Goal: Entertainment & Leisure: Consume media (video, audio)

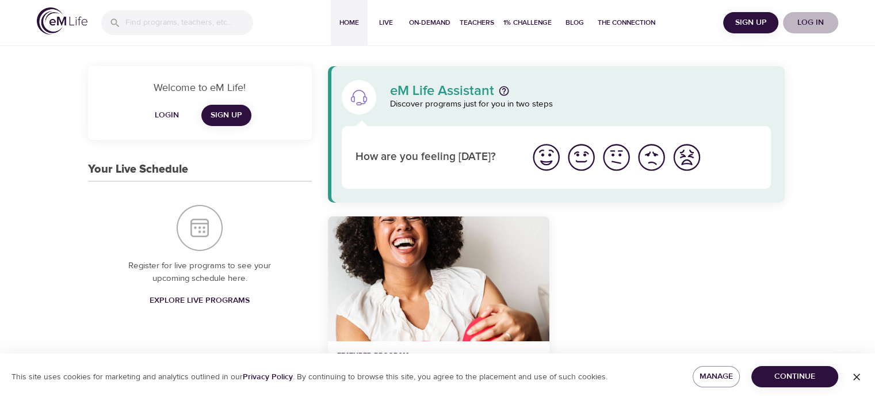
click at [795, 23] on span "Log in" at bounding box center [810, 23] width 46 height 14
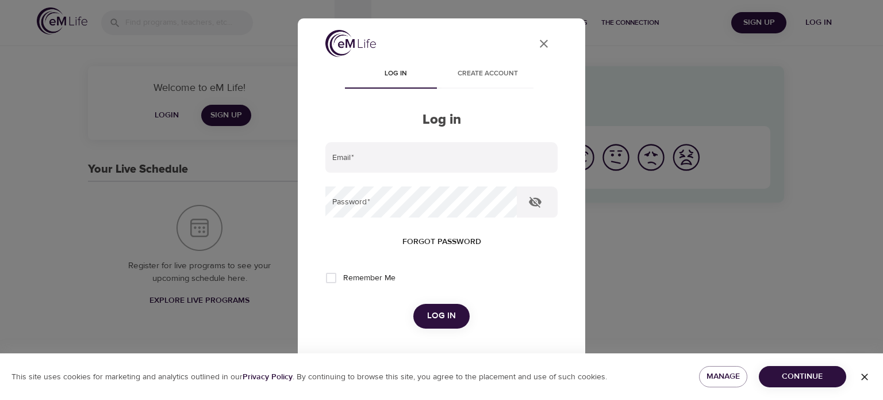
type input "[EMAIL_ADDRESS][DOMAIN_NAME]"
click at [339, 273] on input "Remember Me" at bounding box center [331, 278] width 24 height 24
checkbox input "true"
click at [442, 309] on span "Log in" at bounding box center [441, 315] width 29 height 15
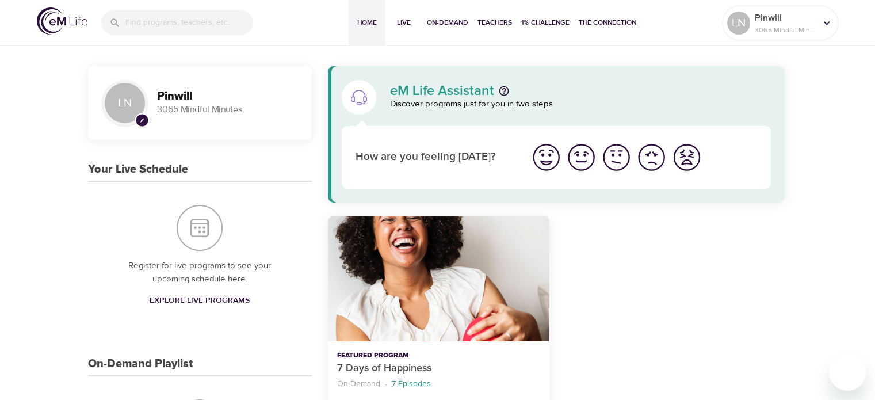
click at [719, 377] on div at bounding box center [673, 354] width 235 height 290
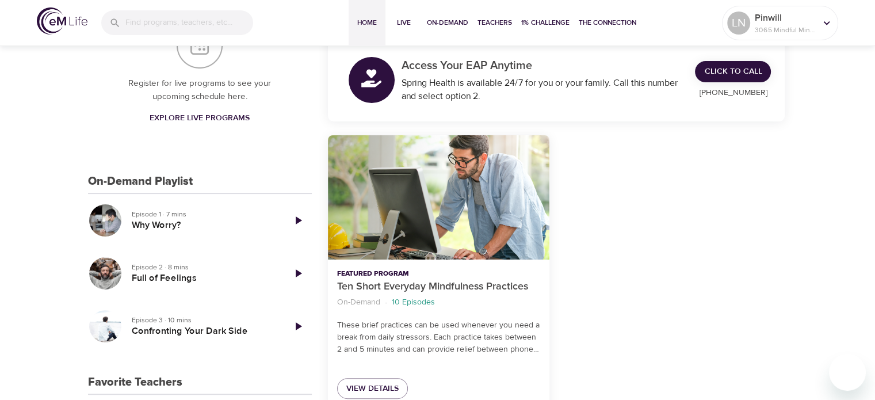
scroll to position [230, 0]
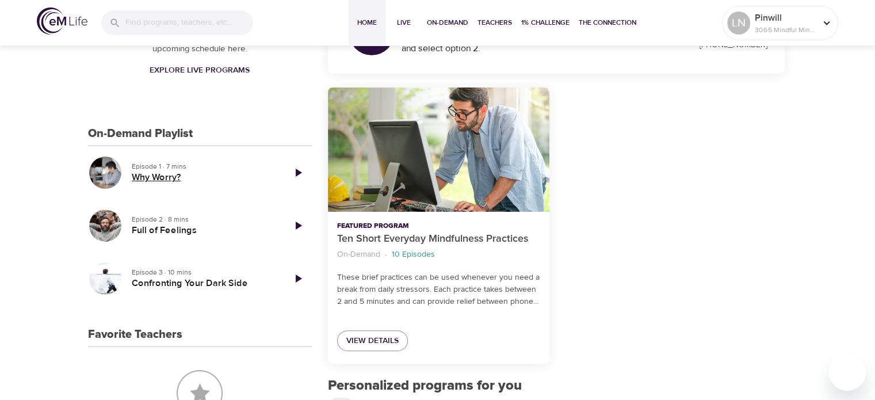
click at [173, 176] on h5 "Why Worry?" at bounding box center [203, 177] width 143 height 12
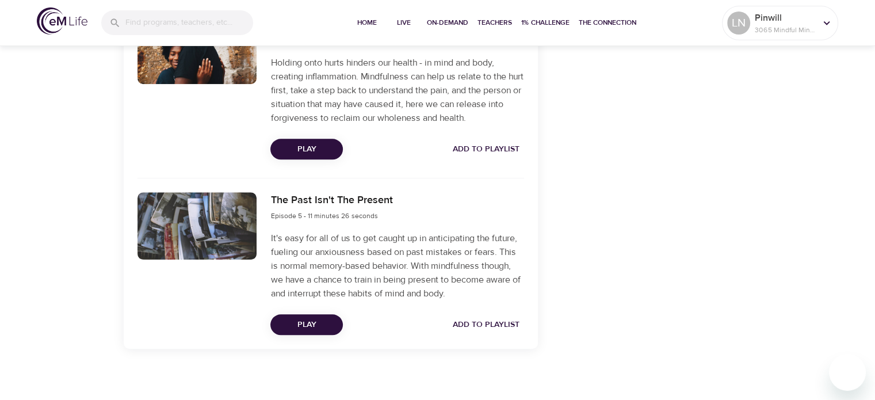
scroll to position [984, 0]
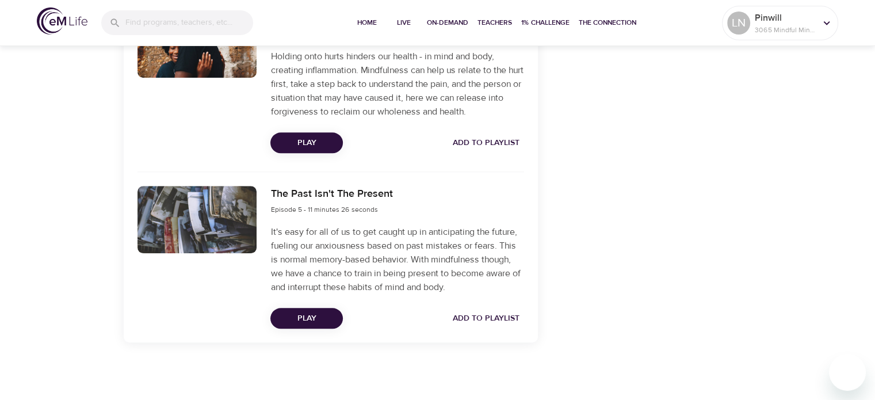
drag, startPoint x: 18, startPoint y: 250, endPoint x: 19, endPoint y: 230, distance: 20.1
